Goal: Task Accomplishment & Management: Complete application form

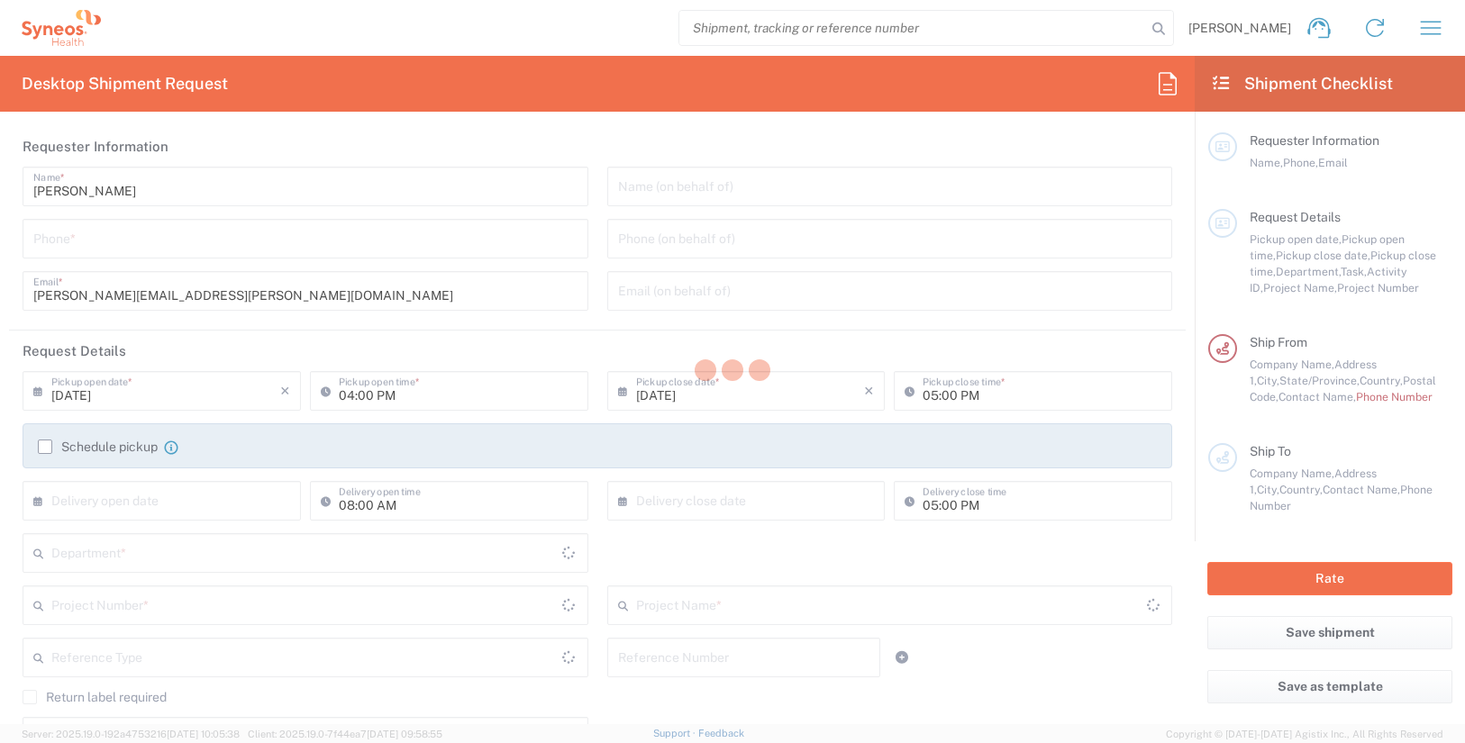
type input "[US_STATE]"
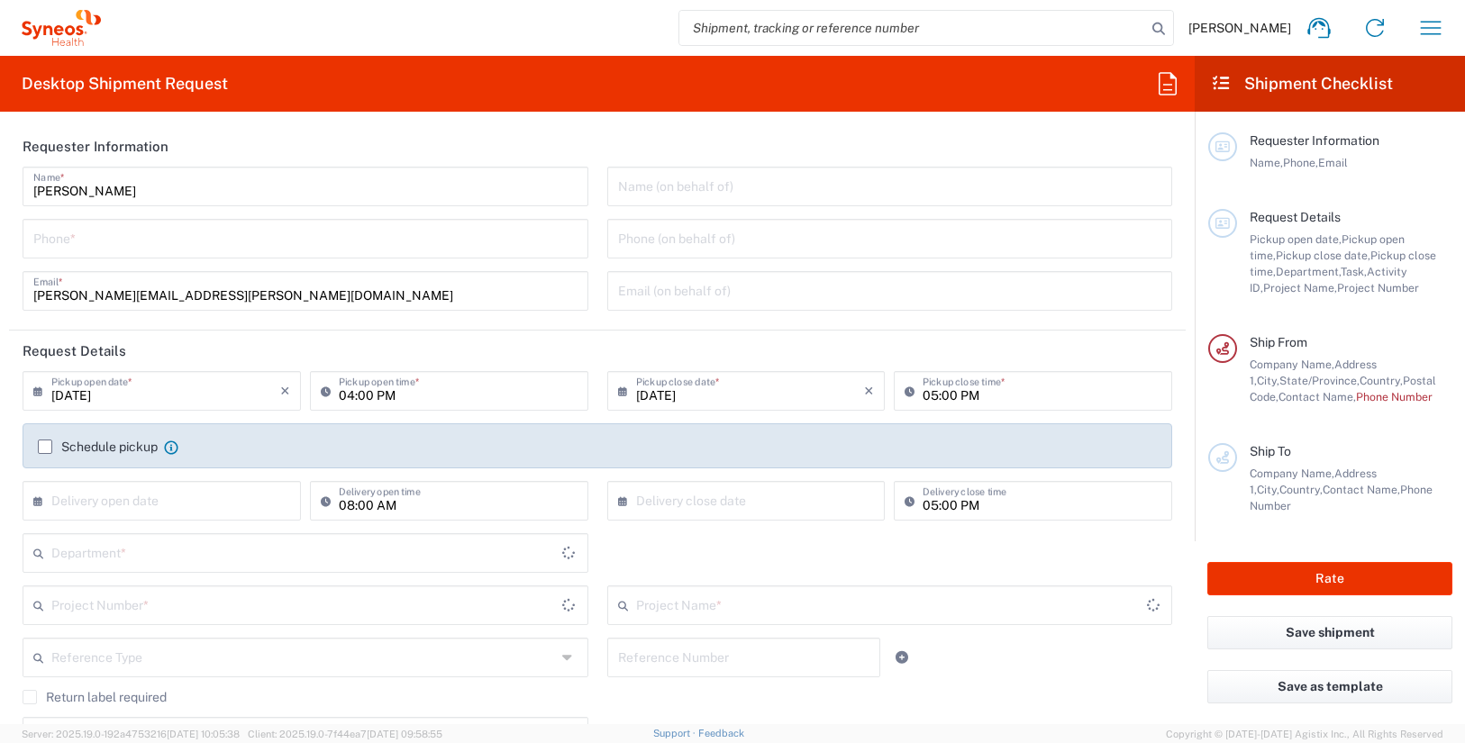
type input "[GEOGRAPHIC_DATA]"
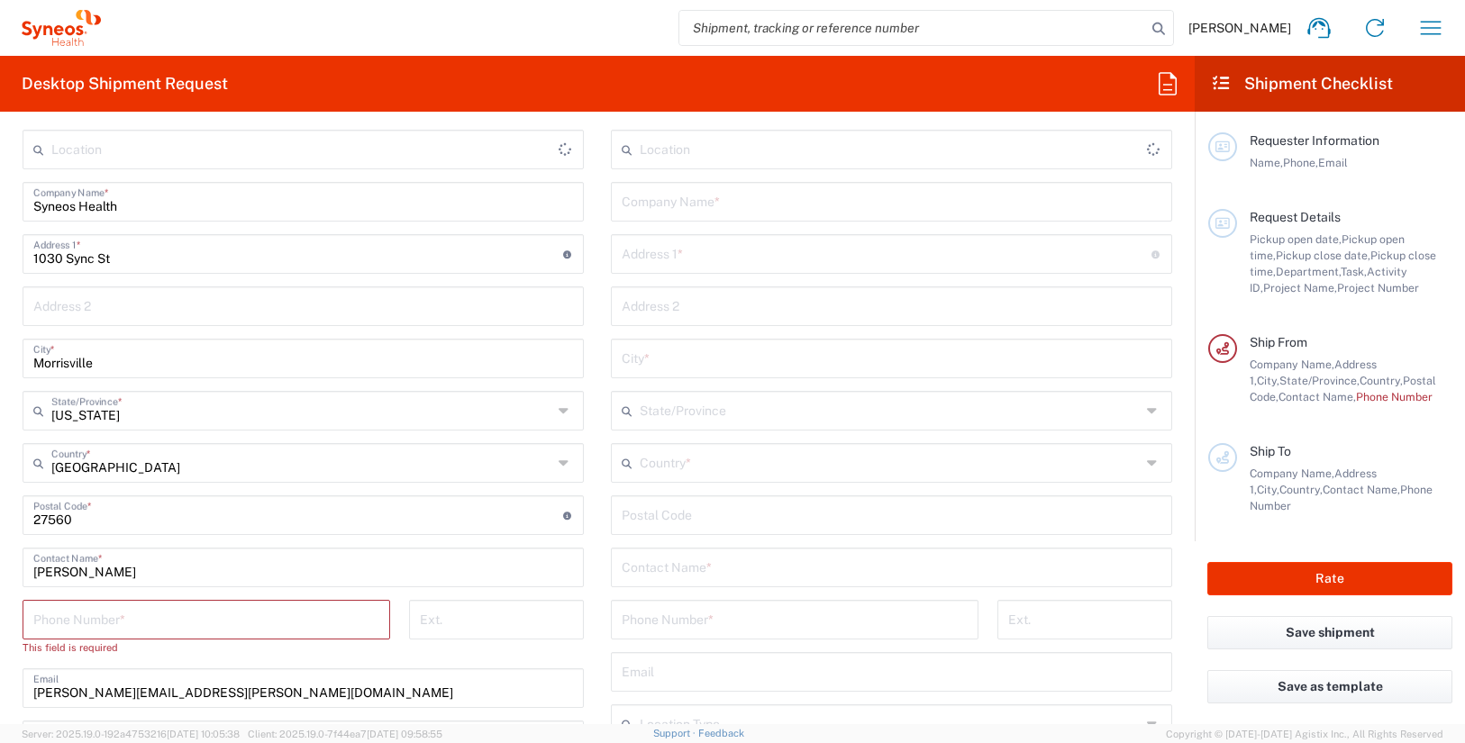
type input "3190"
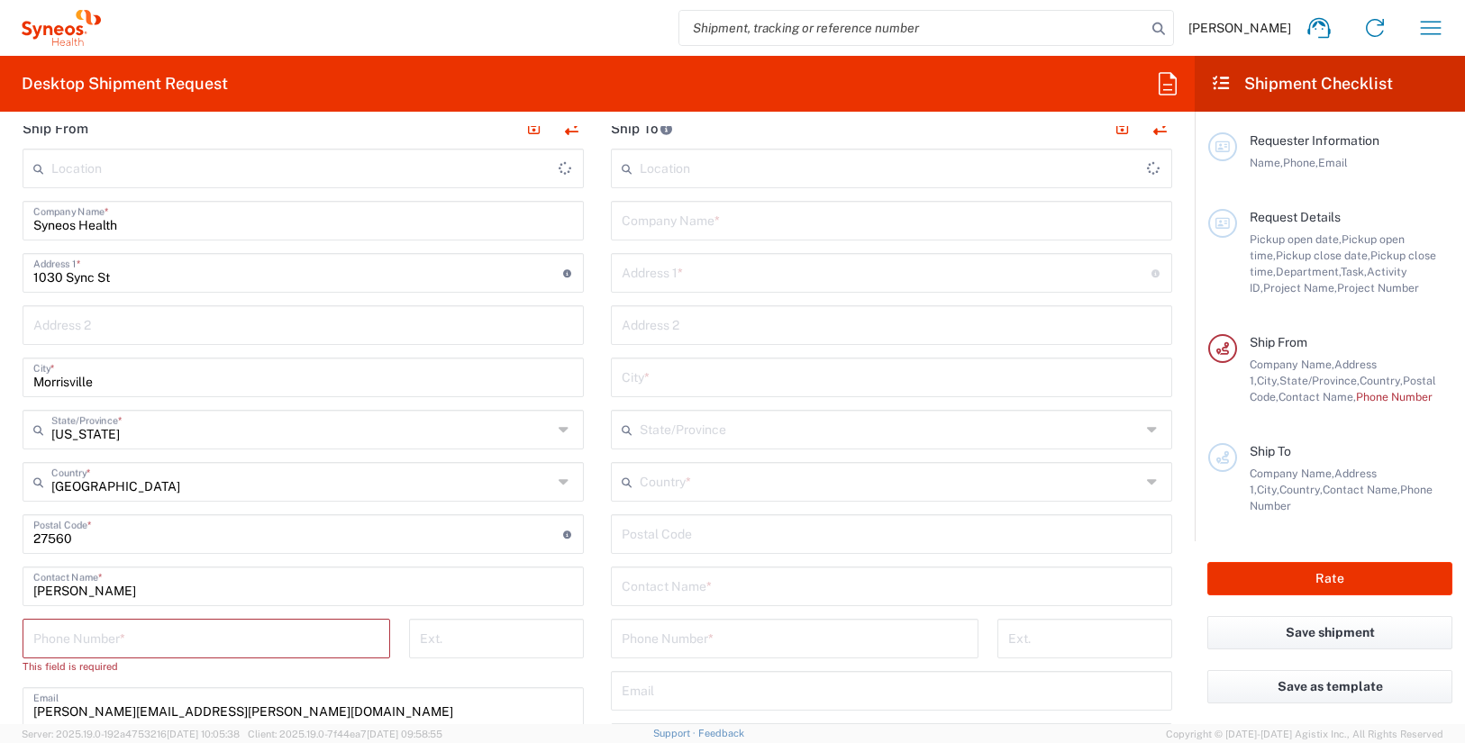
scroll to position [717, 0]
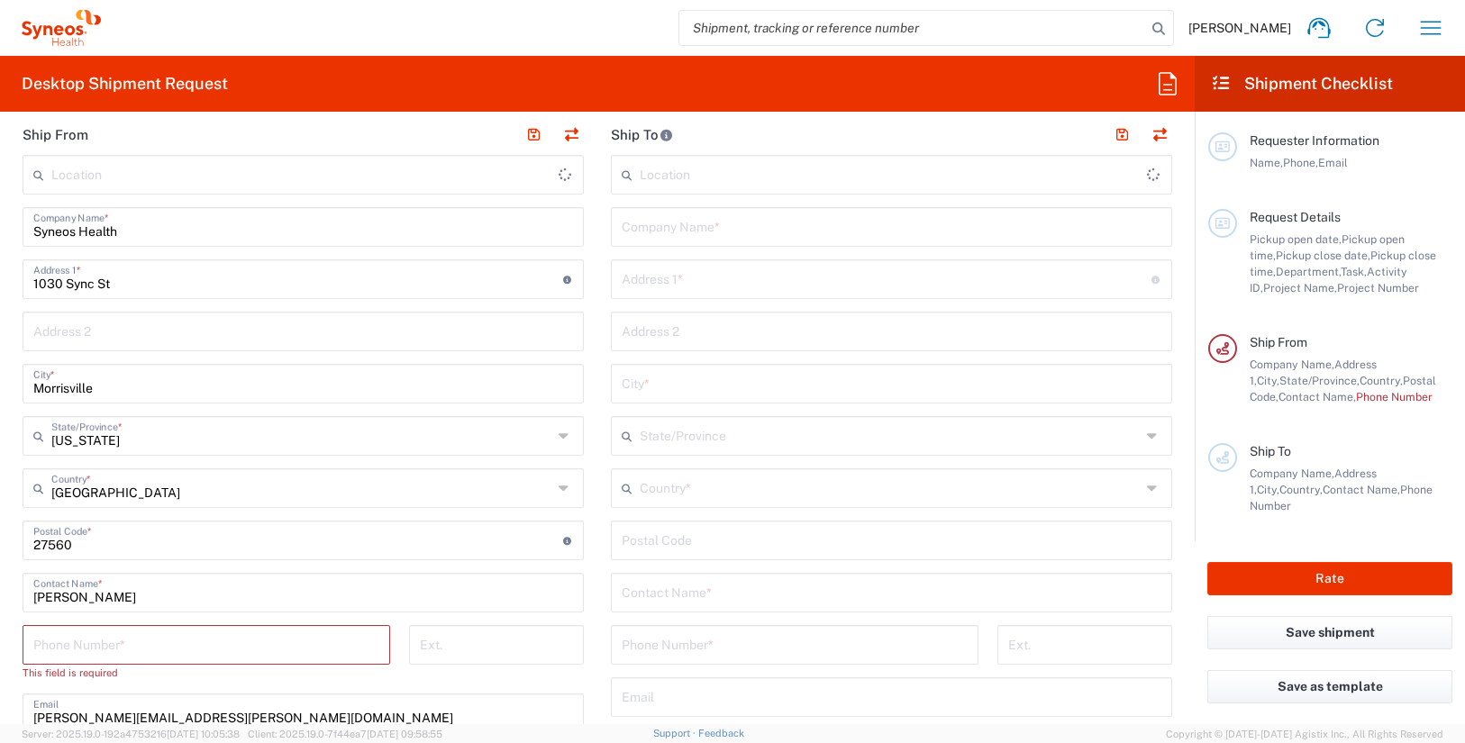
type input "[PERSON_NAME] Rsrch Grp ([GEOGRAPHIC_DATA]) In"
drag, startPoint x: 123, startPoint y: 593, endPoint x: 4, endPoint y: 590, distance: 119.9
click at [5, 590] on form "Requester Information James Smith Name * Phone * james.smith@illingworthresearc…" at bounding box center [597, 425] width 1195 height 598
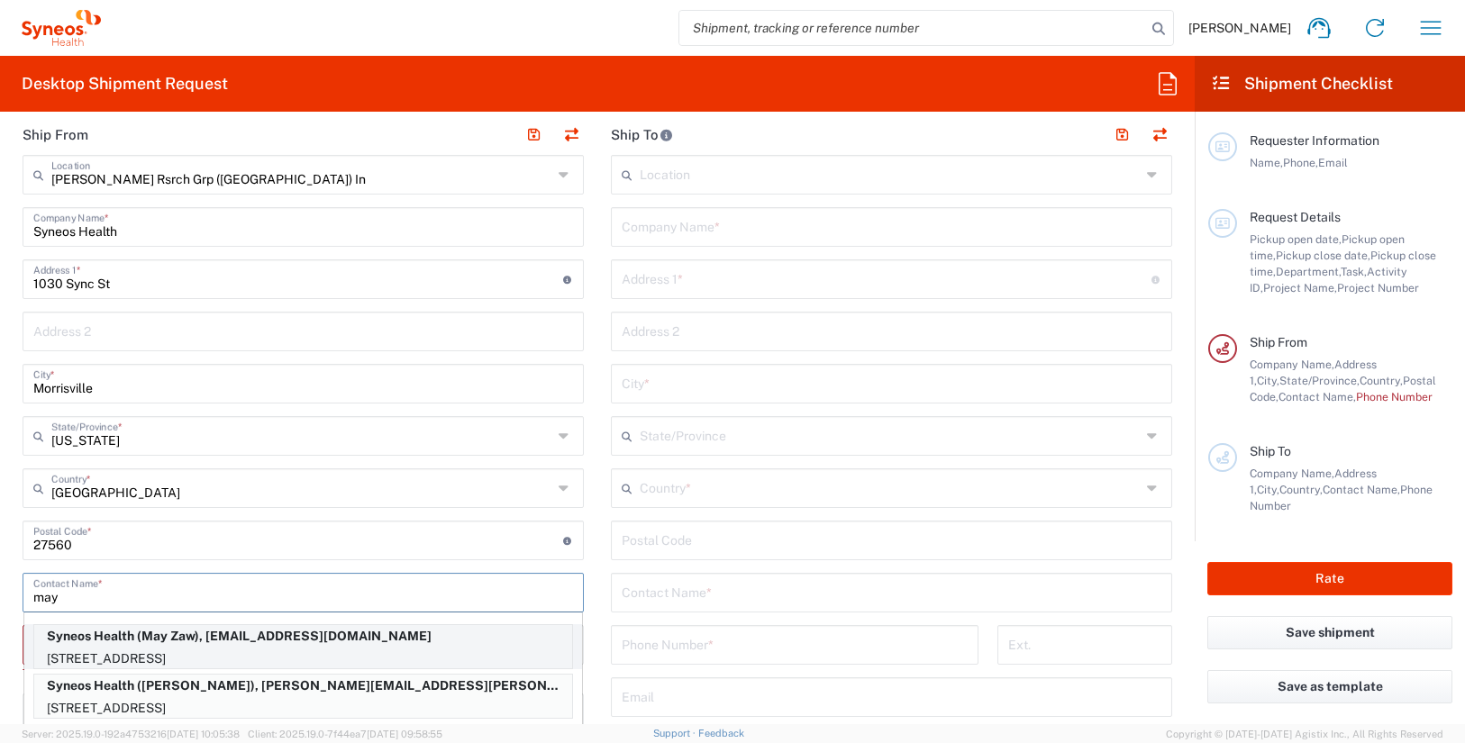
type input "may"
click at [177, 646] on p "Syneos Health (May Zaw), may.zaw@illingworthresearch.com" at bounding box center [303, 636] width 538 height 23
type input "5006 Opeongo Road"
type input "Ottawa"
type input "Canada"
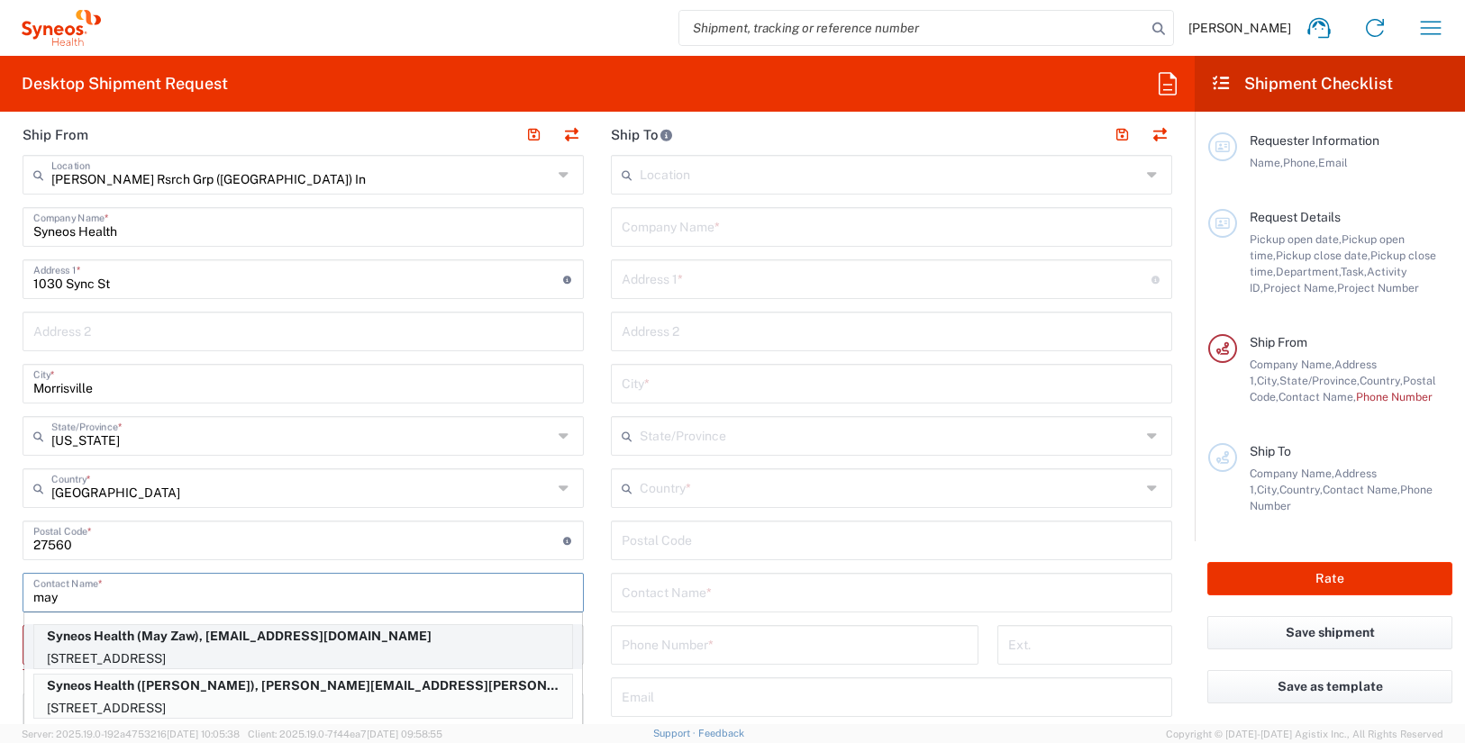
type input "K0A 3M0"
type input "May Zaw"
type input "6133714657"
type input "may.zaw@illingworthresearch.com"
type input "Ontario"
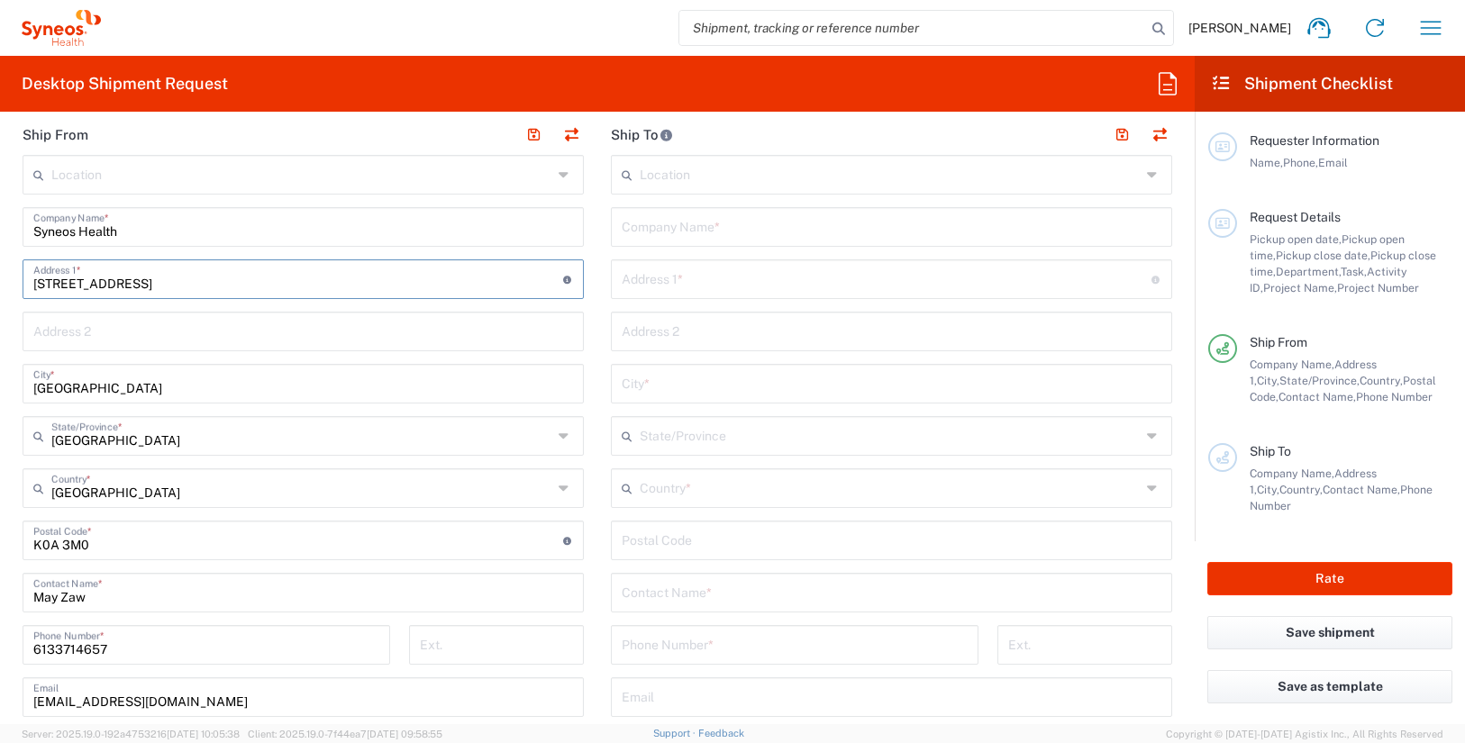
drag, startPoint x: 183, startPoint y: 284, endPoint x: 18, endPoint y: 284, distance: 164.9
click at [18, 284] on main "Location Addison Whitney LLC-Morrisvile NC US Barcelona-Syneos Health BioSector…" at bounding box center [303, 533] width 588 height 757
drag, startPoint x: 111, startPoint y: 597, endPoint x: 21, endPoint y: 600, distance: 90.1
click at [21, 600] on main "Location Addison Whitney LLC-Morrisvile NC US Barcelona-Syneos Health BioSector…" at bounding box center [303, 533] width 588 height 757
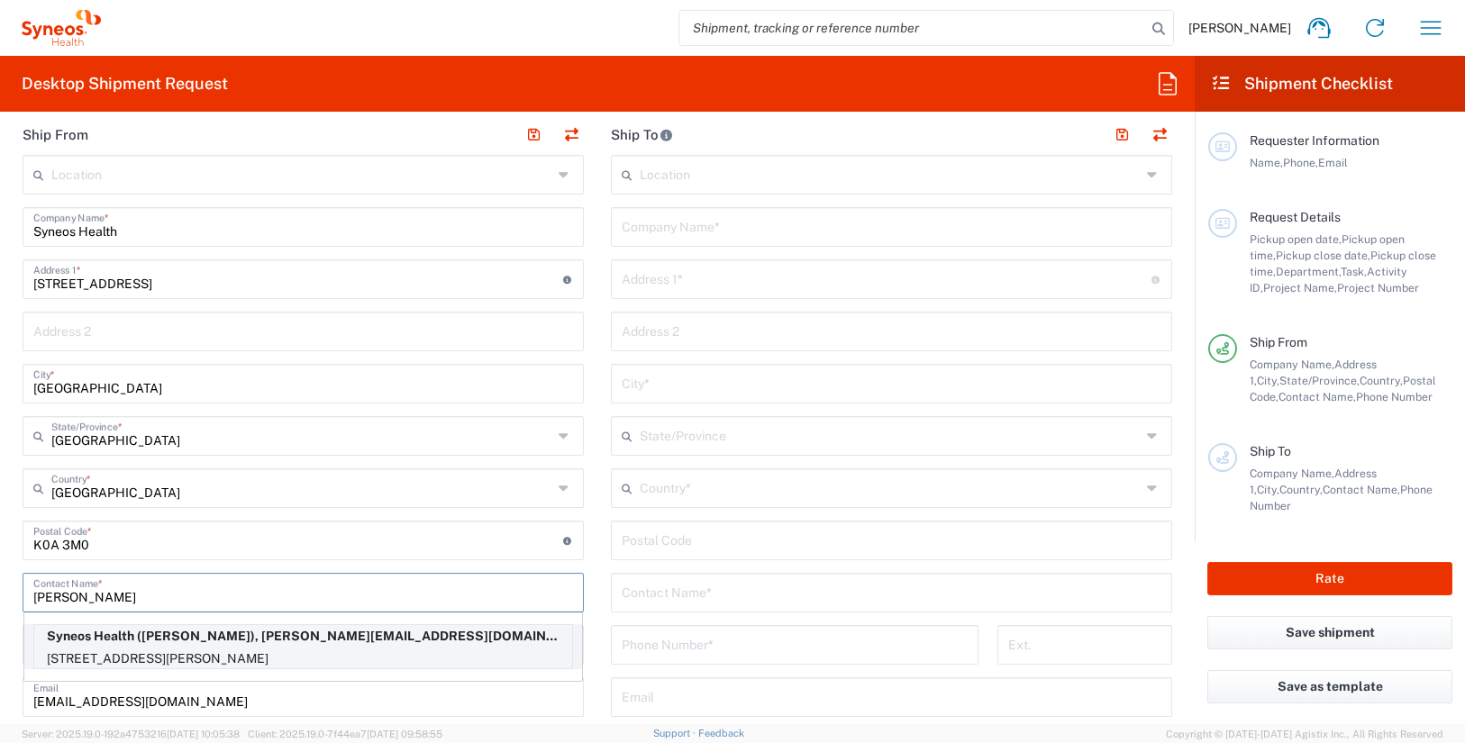
type input "yen lee"
click at [129, 660] on p "12040 Place Cleophas-Soucy, Montreal, QC, H3M 1H9, CA" at bounding box center [303, 659] width 538 height 23
type input "12040 Place Cleophas-Soucy"
type input "Montreal"
type input "Quebec"
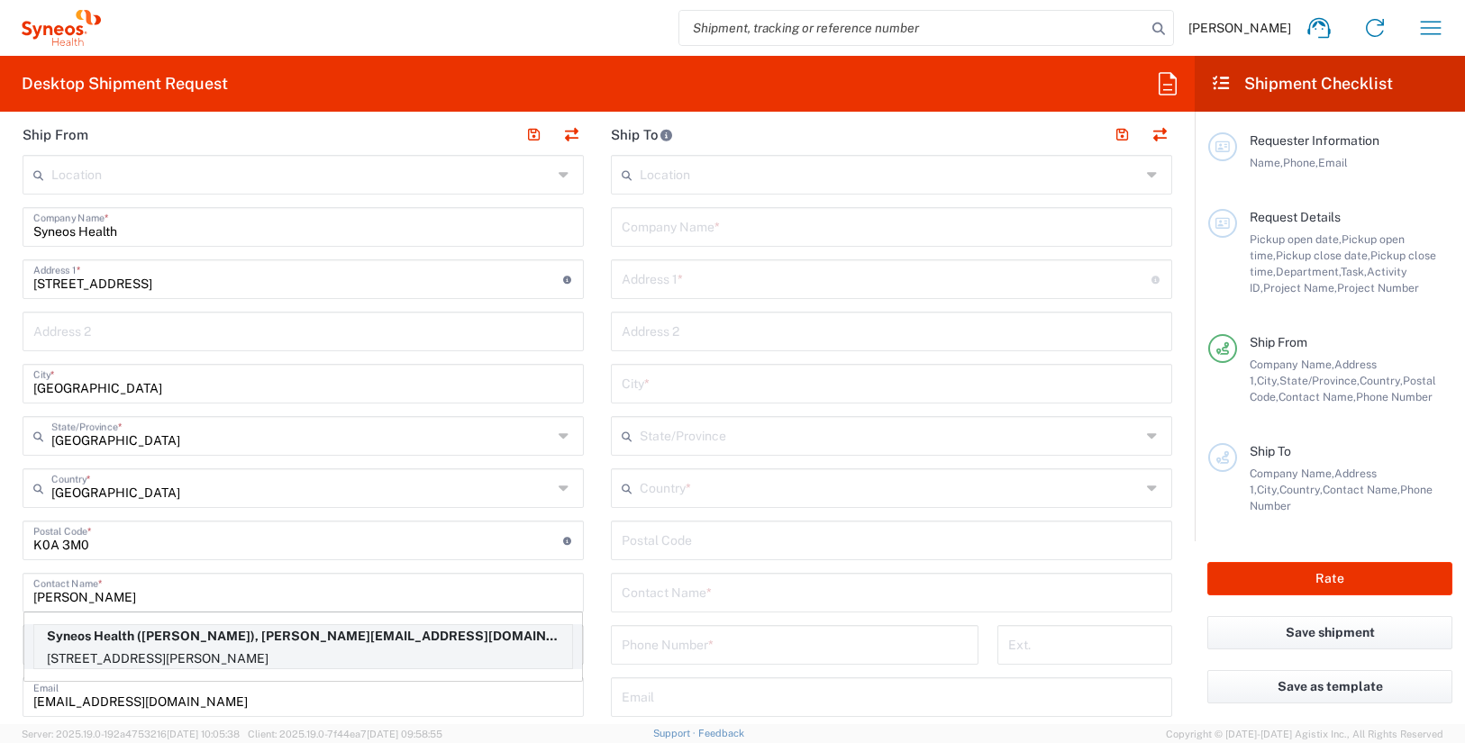
type input "H3M 1H9"
type input "Yen Lee Siah"
type input "4389268860"
type input "yenlee.siah@illingworthresearch.com"
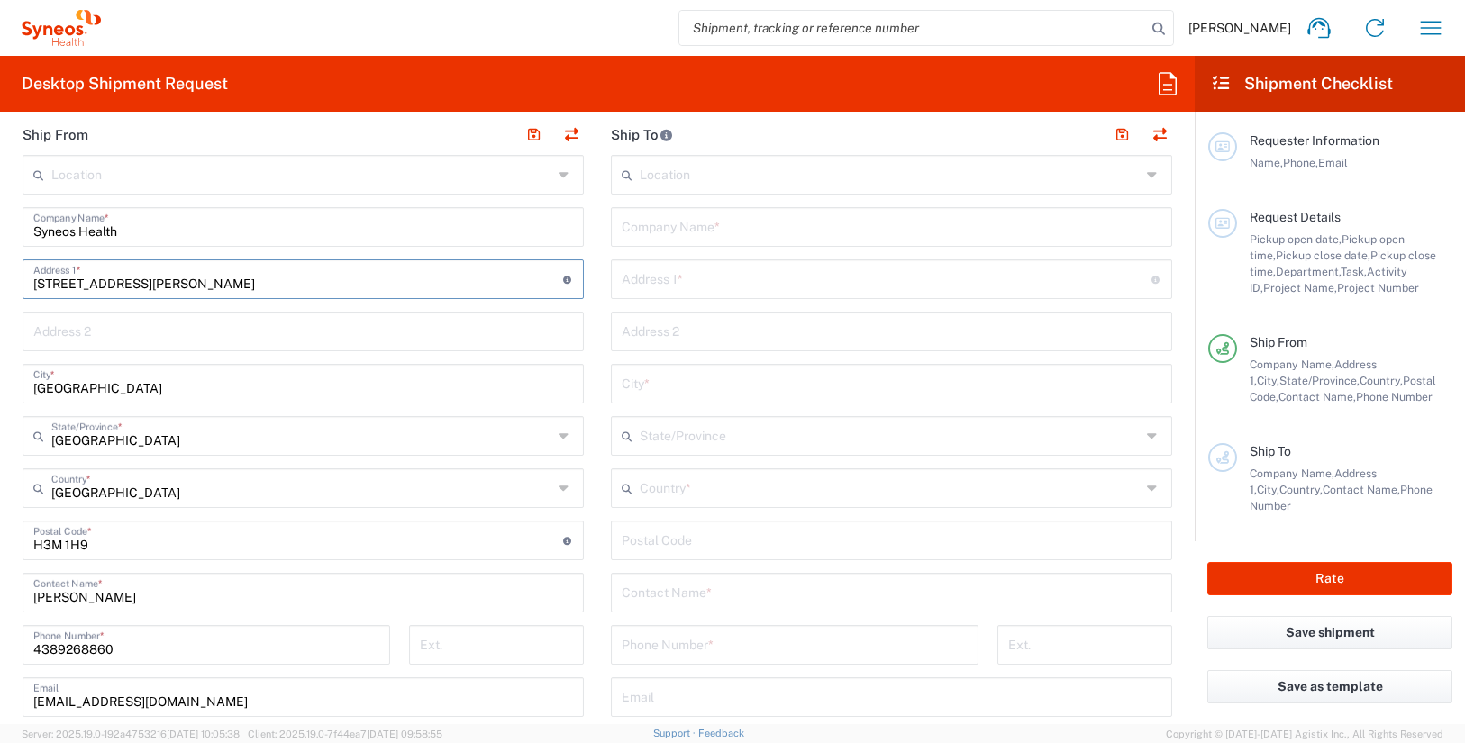
drag, startPoint x: 242, startPoint y: 286, endPoint x: -16, endPoint y: 288, distance: 258.6
click at [0, 288] on html "James Smith Home Shipment estimator Shipment tracking Desktop shipment request …" at bounding box center [732, 371] width 1465 height 743
click at [12, 443] on main "Location Addison Whitney LLC-Morrisvile NC US Barcelona-Syneos Health BioSector…" at bounding box center [303, 533] width 588 height 757
